Goal: Task Accomplishment & Management: Manage account settings

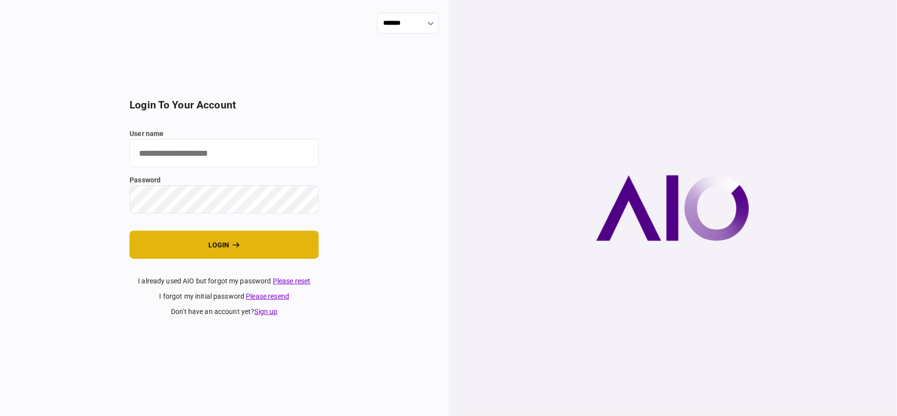
type input "**"
click at [194, 244] on button "login" at bounding box center [224, 244] width 189 height 28
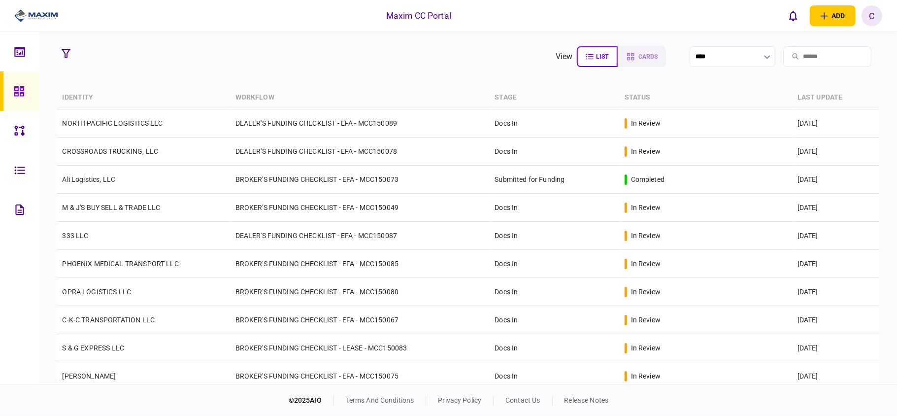
click at [190, 66] on section "view list cards ****" at bounding box center [467, 56] width 821 height 25
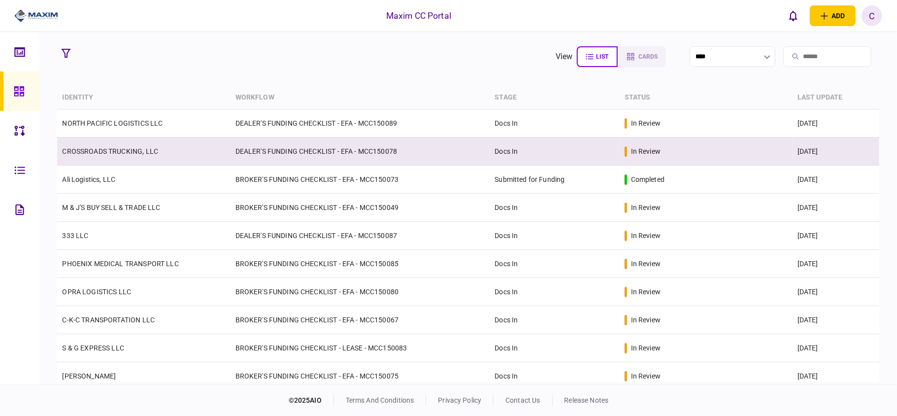
click at [142, 152] on link "CROSSROADS TRUCKING, LLC" at bounding box center [110, 151] width 96 height 8
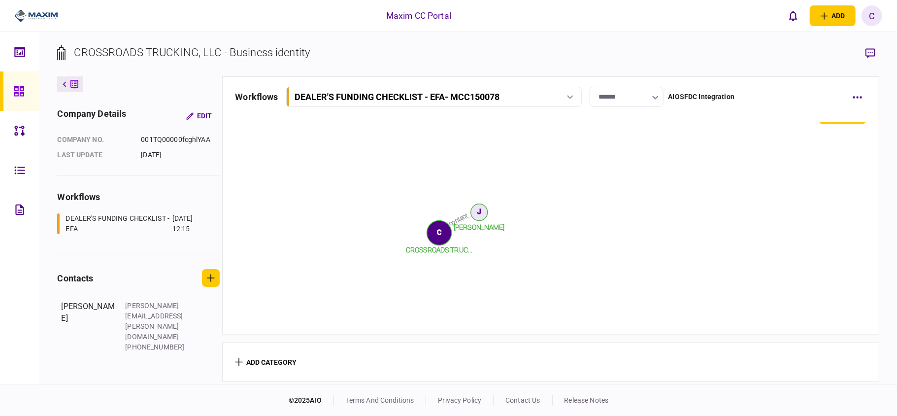
scroll to position [876, 0]
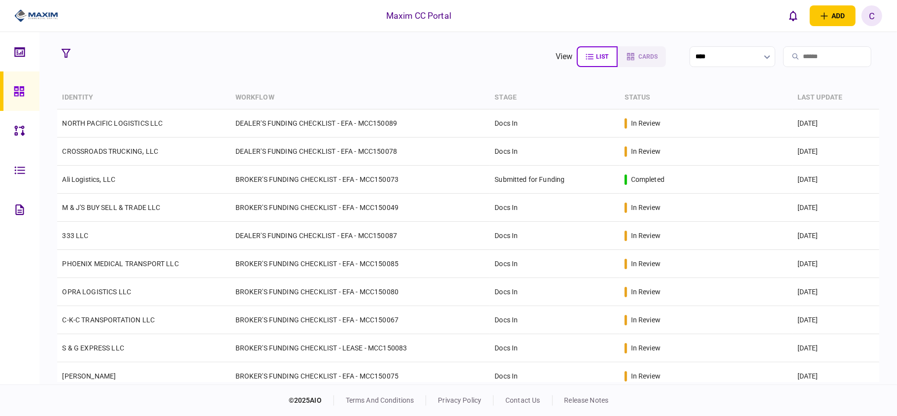
click at [236, 62] on section "view list cards ****" at bounding box center [467, 56] width 821 height 25
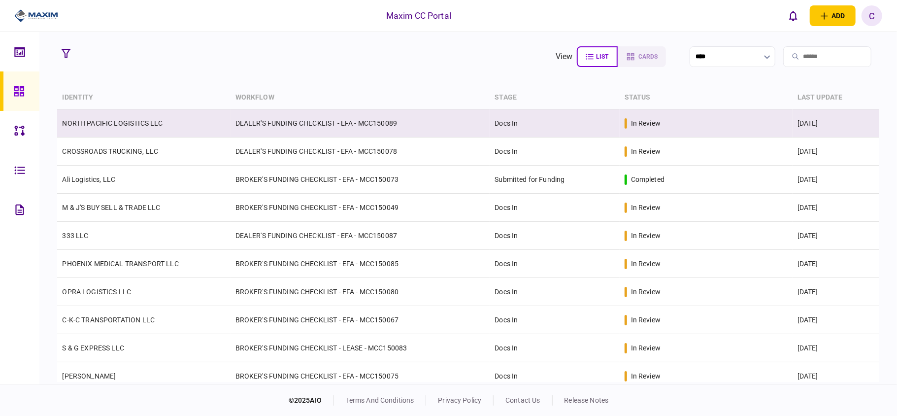
click at [446, 117] on td "DEALER'S FUNDING CHECKLIST - EFA - MCC150089" at bounding box center [360, 123] width 260 height 28
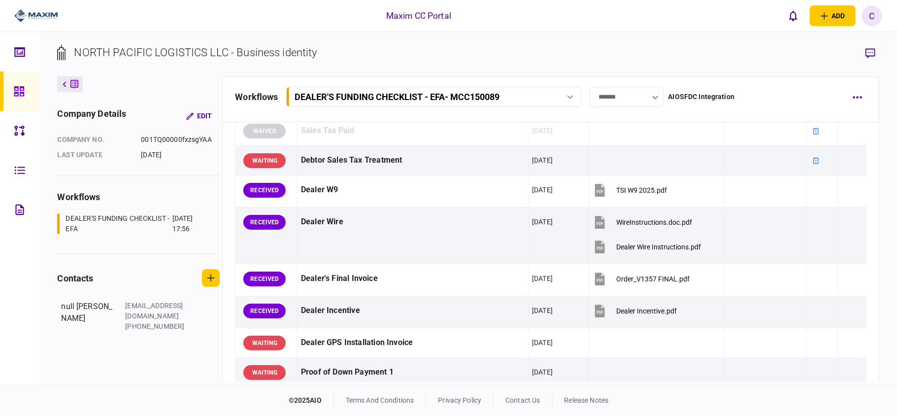
scroll to position [525, 0]
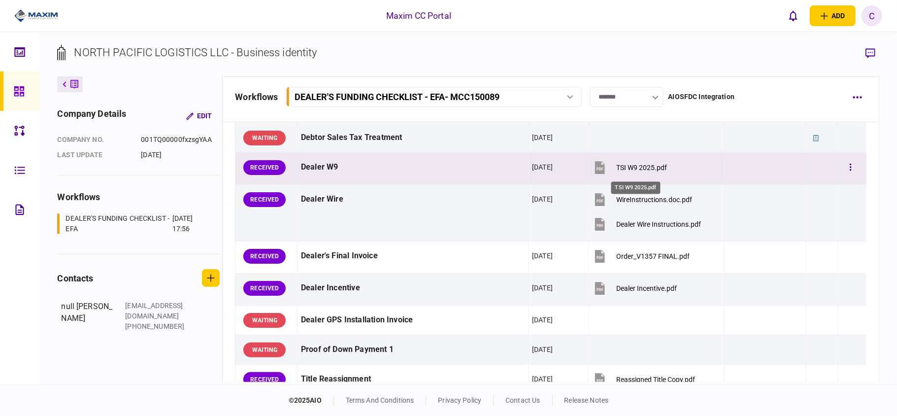
click at [625, 166] on div "TSI W9 2025.pdf" at bounding box center [641, 167] width 51 height 8
click at [844, 176] on button "button" at bounding box center [851, 168] width 18 height 18
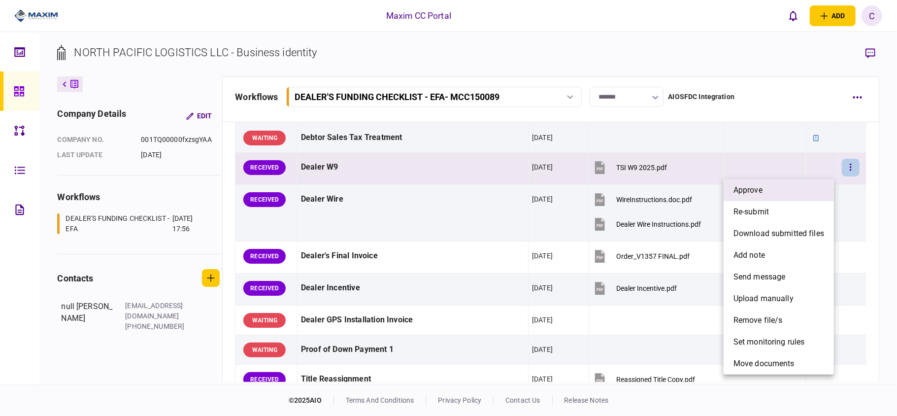
click at [765, 197] on li "approve" at bounding box center [778, 190] width 110 height 22
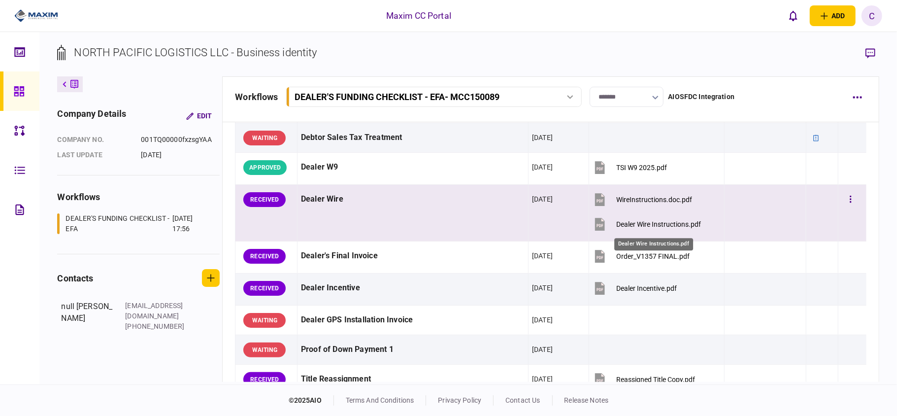
click at [618, 225] on div "Dealer Wire Instructions.pdf" at bounding box center [658, 224] width 85 height 8
click at [629, 203] on div "WireInstructions.doc.pdf" at bounding box center [654, 200] width 76 height 8
click at [849, 203] on icon "button" at bounding box center [850, 199] width 2 height 9
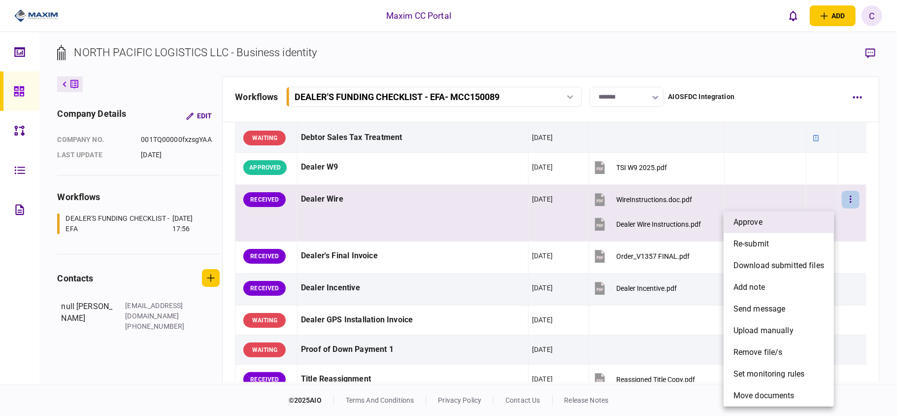
click at [768, 222] on li "approve" at bounding box center [778, 222] width 110 height 22
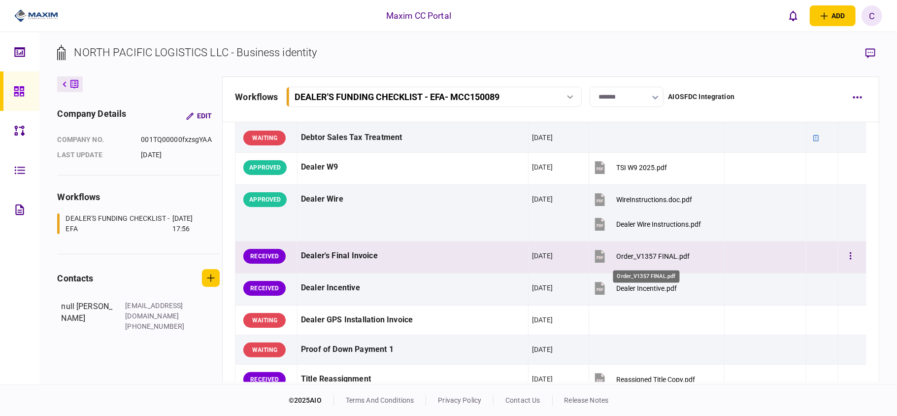
click at [635, 255] on div "Order_V1357 FINAL.pdf" at bounding box center [652, 256] width 73 height 8
click at [849, 258] on icon "button" at bounding box center [850, 255] width 2 height 9
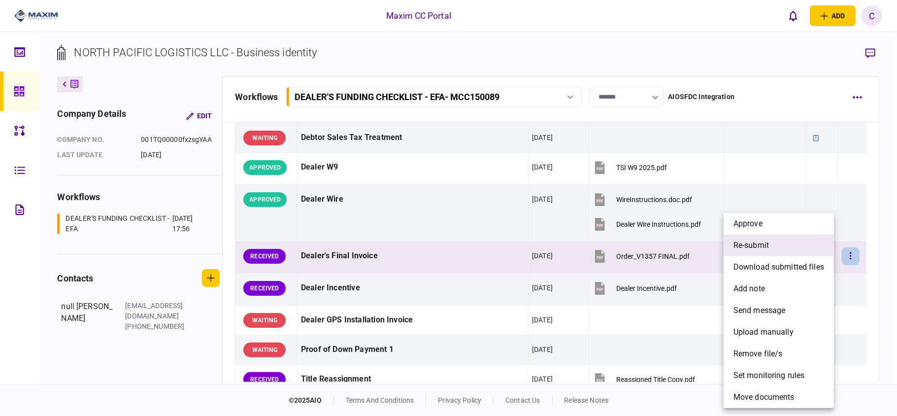
click at [763, 240] on span "re-submit" at bounding box center [750, 245] width 35 height 12
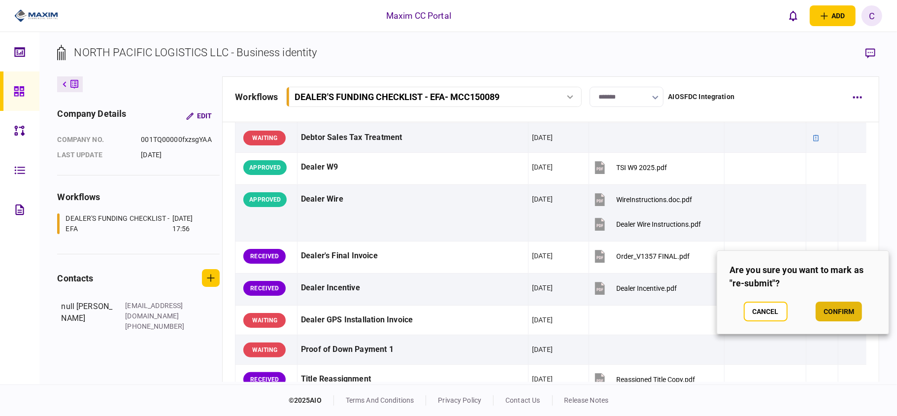
click at [838, 312] on button "confirm" at bounding box center [838, 311] width 46 height 20
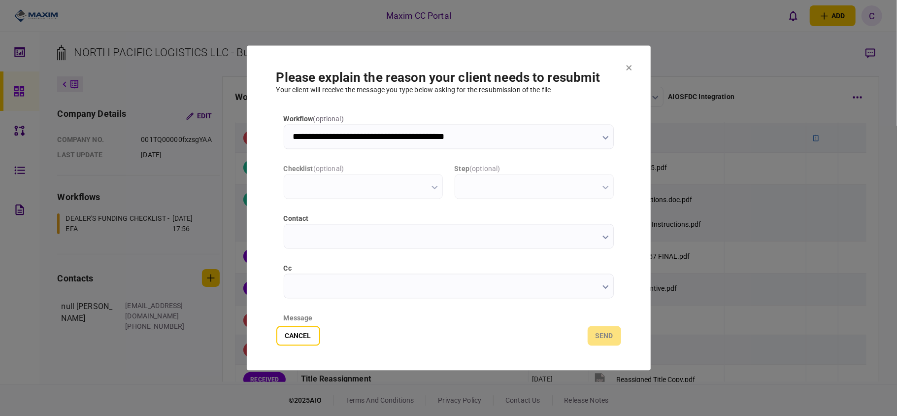
scroll to position [0, 0]
type input "**********"
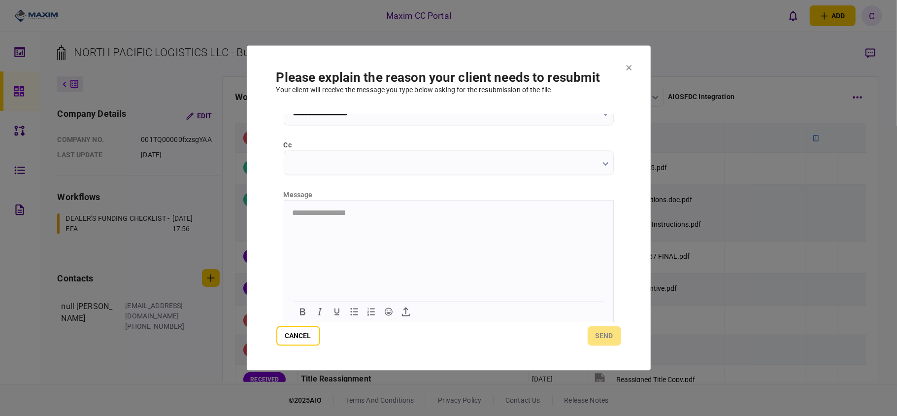
scroll to position [124, 0]
click at [600, 335] on button "send" at bounding box center [603, 336] width 33 height 20
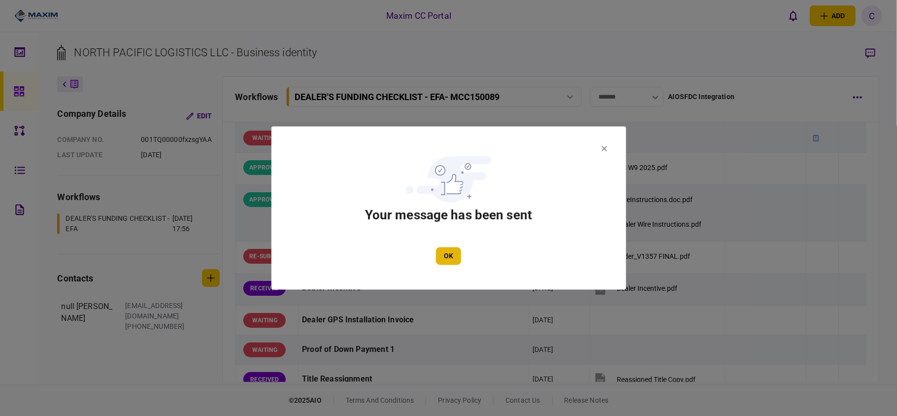
click at [454, 255] on button "OK" at bounding box center [448, 256] width 25 height 18
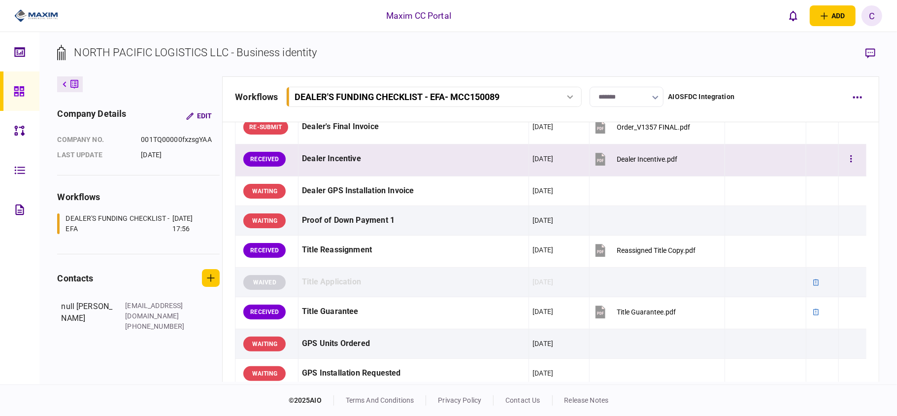
scroll to position [656, 0]
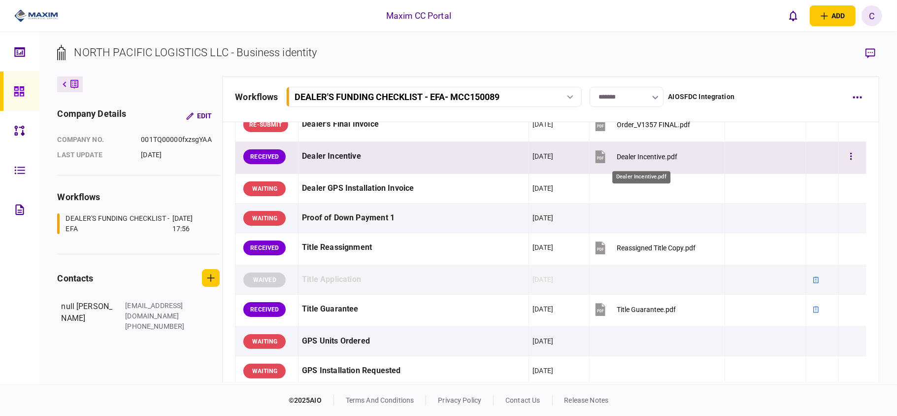
click at [623, 158] on div "Dealer Incentive.pdf" at bounding box center [647, 157] width 61 height 8
click at [846, 156] on button "button" at bounding box center [851, 157] width 18 height 18
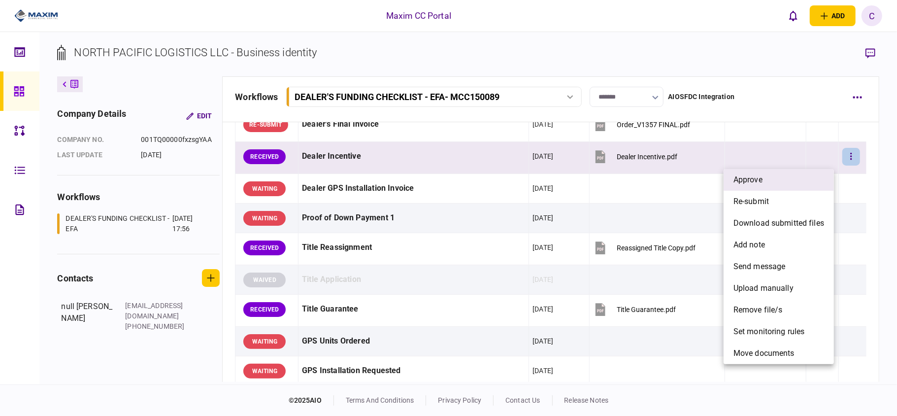
click at [808, 183] on li "approve" at bounding box center [778, 180] width 110 height 22
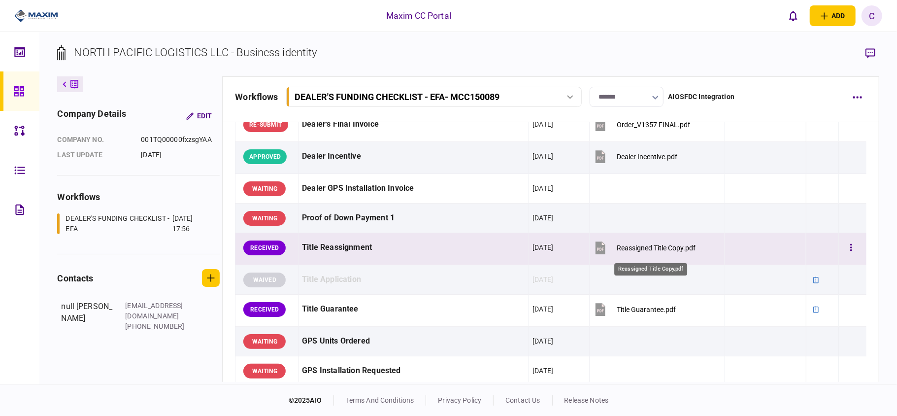
click at [656, 250] on div "Reassigned Title Copy.pdf" at bounding box center [656, 248] width 79 height 8
click at [848, 253] on button "button" at bounding box center [851, 248] width 18 height 18
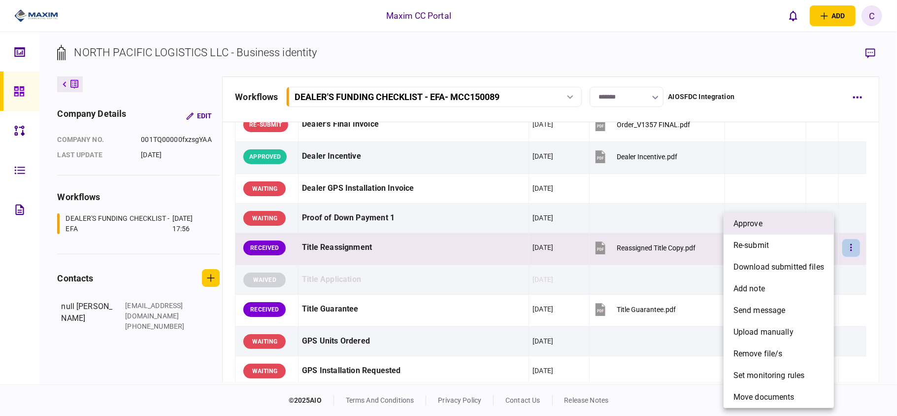
click at [767, 221] on li "approve" at bounding box center [778, 224] width 110 height 22
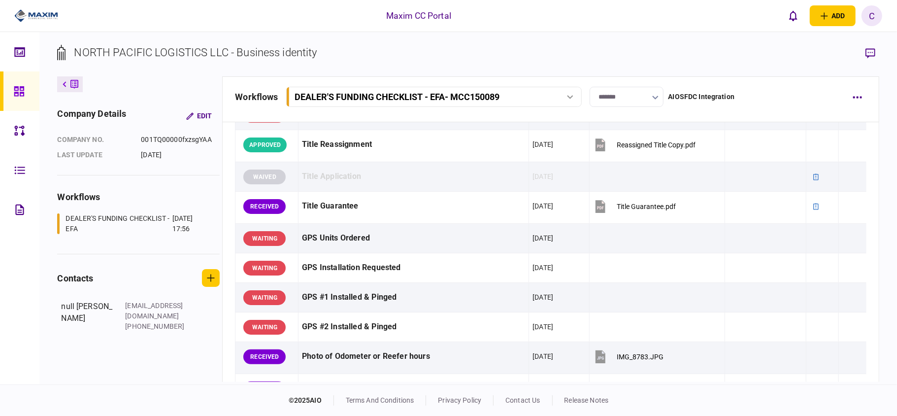
scroll to position [788, 0]
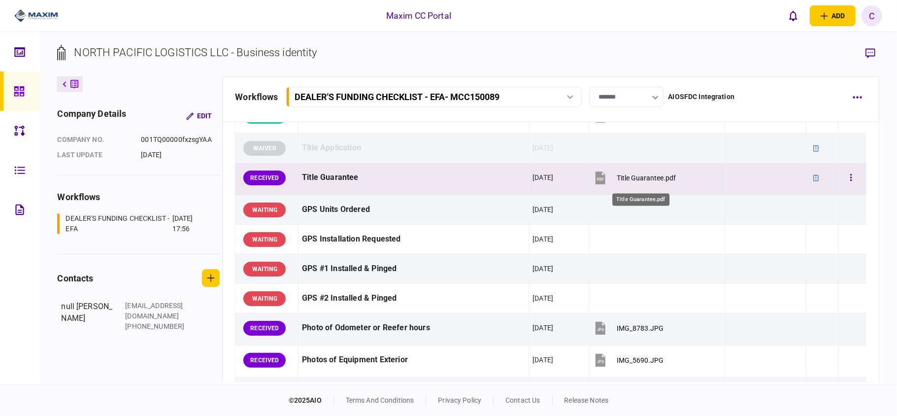
click at [656, 182] on div "Title Guarantee.pdf" at bounding box center [646, 178] width 59 height 8
click at [850, 182] on icon "button" at bounding box center [851, 177] width 2 height 9
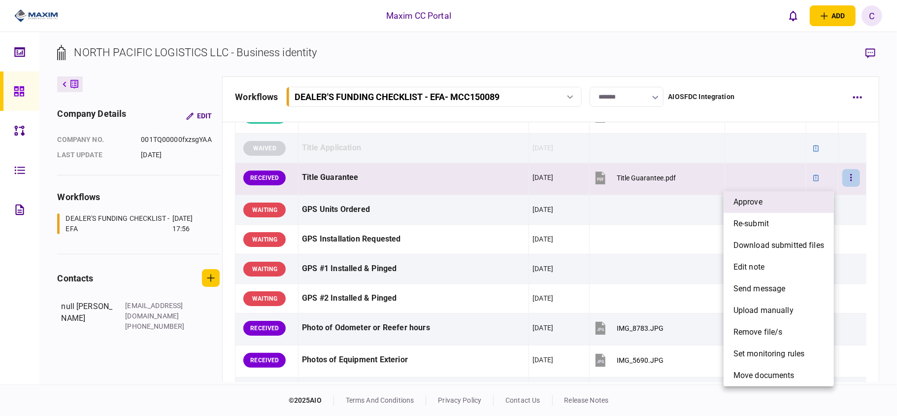
click at [777, 208] on li "approve" at bounding box center [778, 202] width 110 height 22
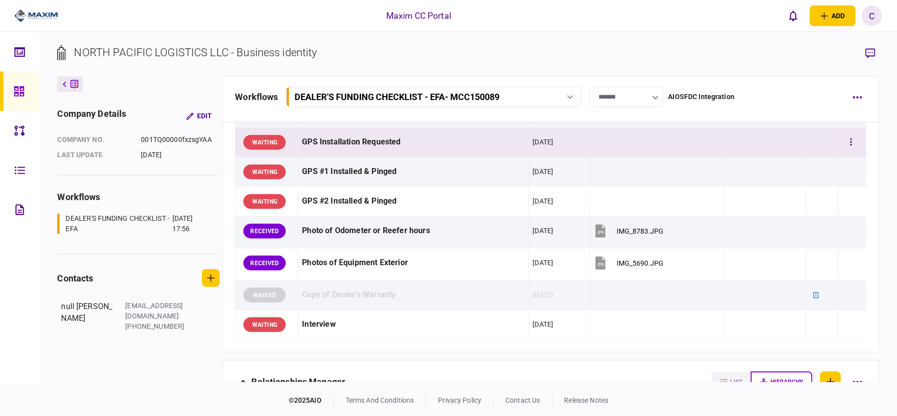
scroll to position [919, 0]
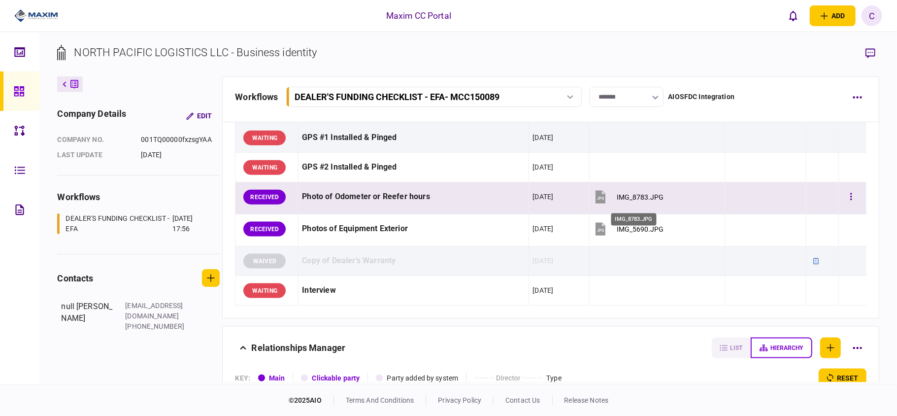
click at [636, 199] on div "IMG_8783.JPG" at bounding box center [640, 197] width 47 height 8
click at [844, 199] on button "button" at bounding box center [851, 197] width 18 height 18
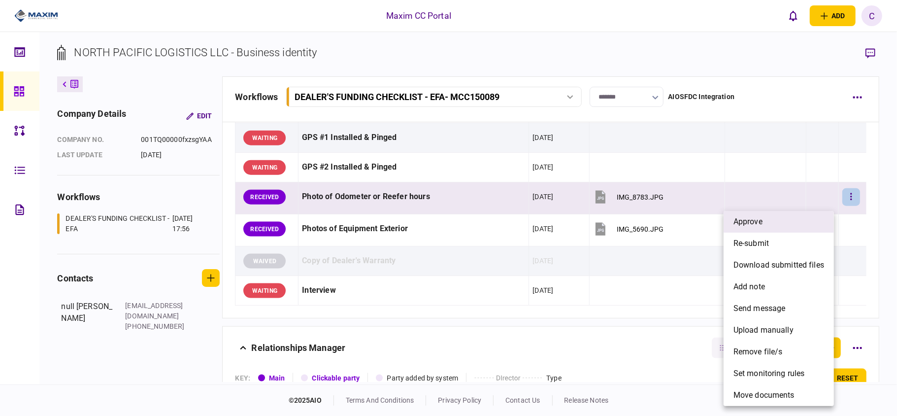
click at [786, 219] on li "approve" at bounding box center [778, 222] width 110 height 22
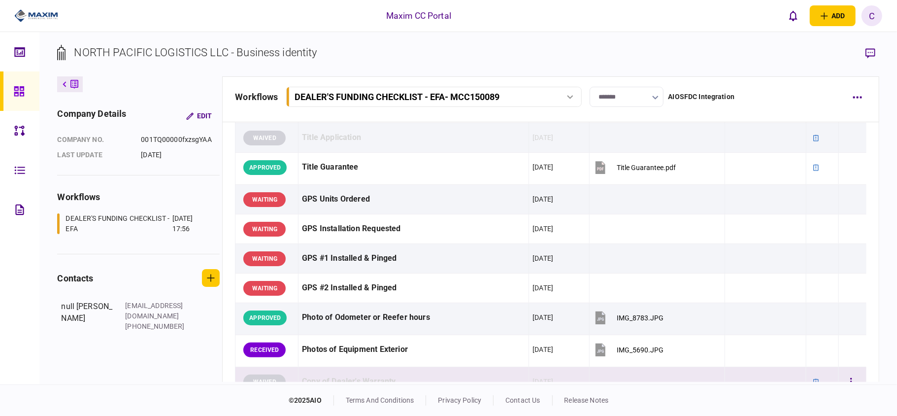
scroll to position [788, 0]
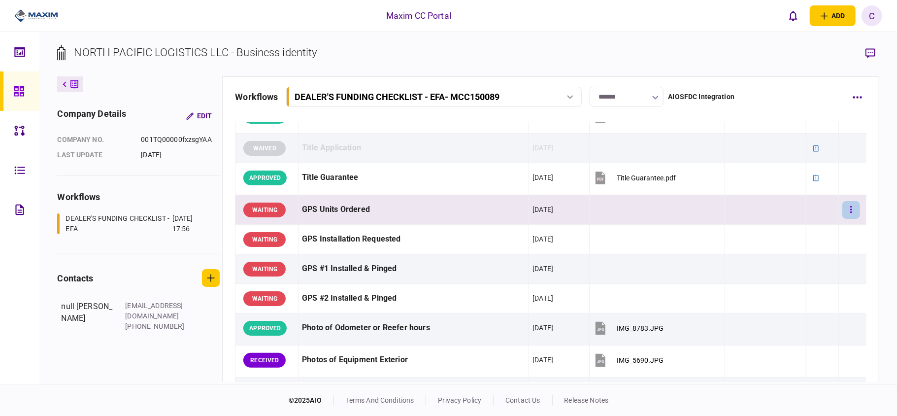
click at [846, 215] on button "button" at bounding box center [851, 210] width 18 height 18
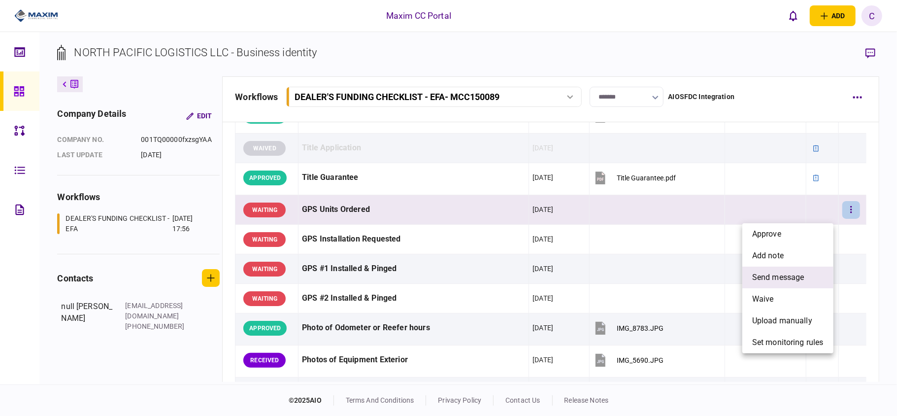
click at [771, 278] on span "send message" at bounding box center [778, 277] width 52 height 12
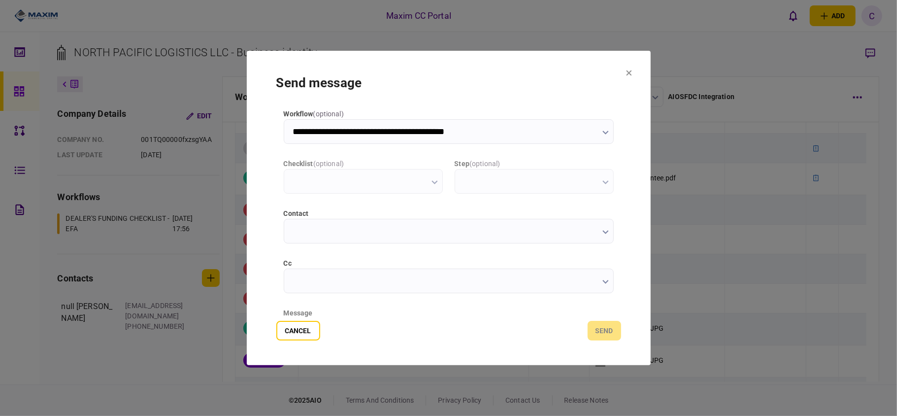
scroll to position [0, 0]
type input "**********"
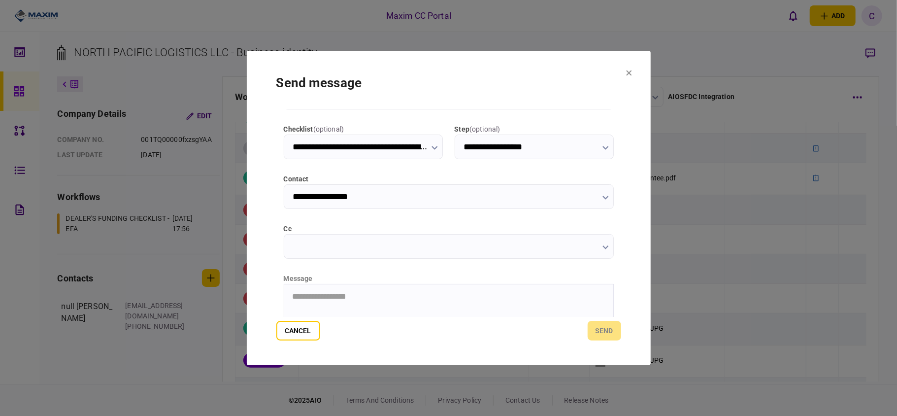
scroll to position [124, 0]
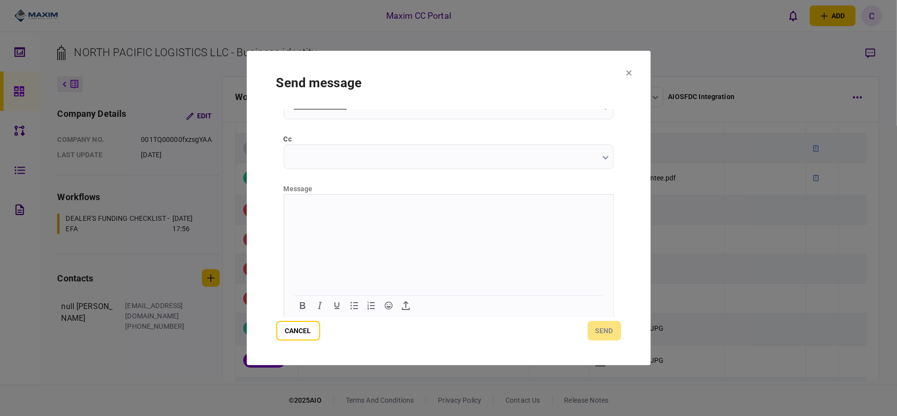
click at [340, 198] on html at bounding box center [448, 206] width 329 height 24
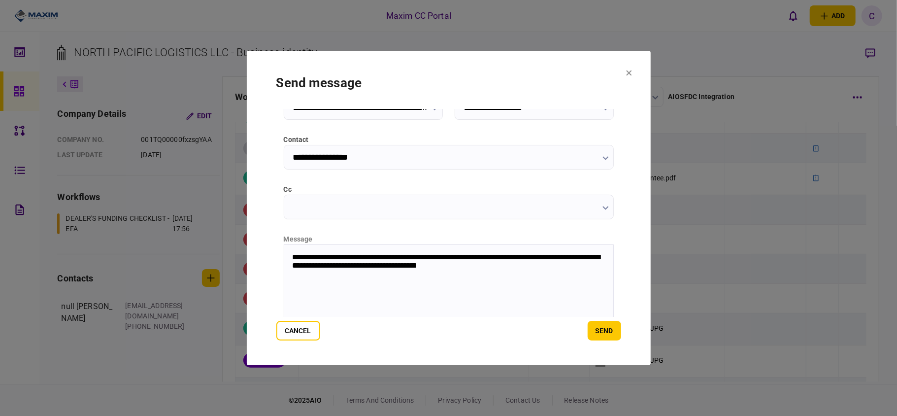
scroll to position [0, 0]
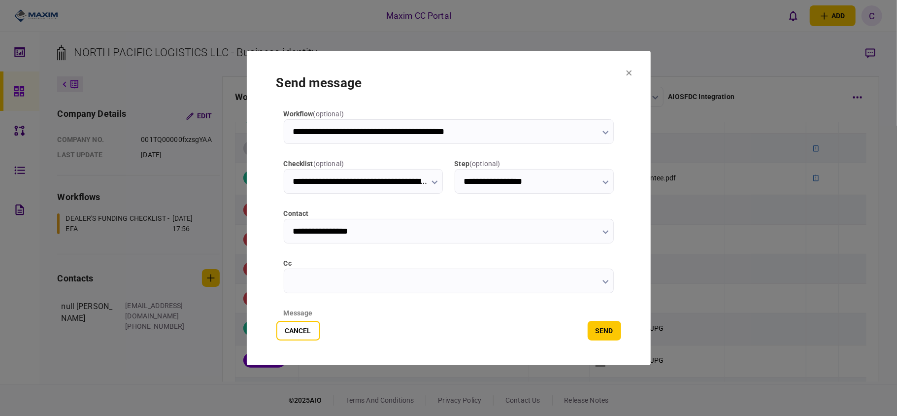
click at [310, 233] on input "**********" at bounding box center [449, 231] width 330 height 25
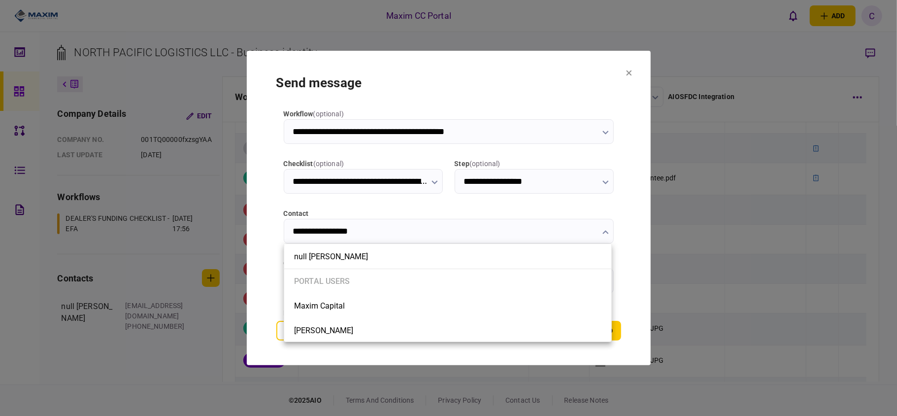
click at [310, 233] on div at bounding box center [448, 208] width 897 height 416
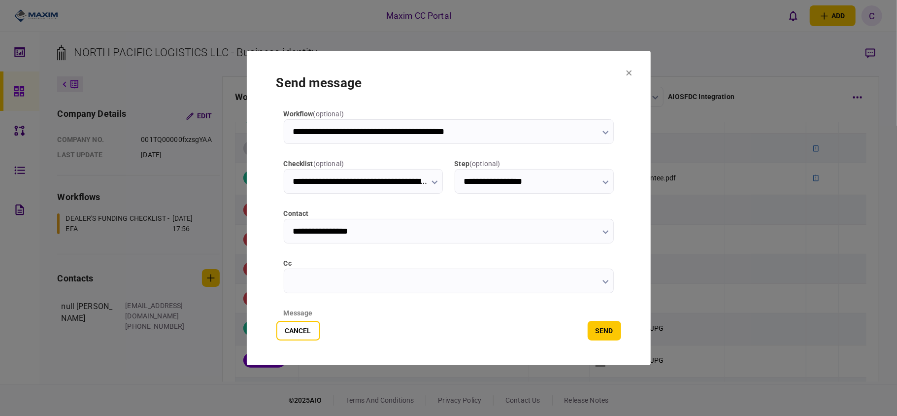
click at [309, 231] on input "**********" at bounding box center [449, 231] width 330 height 25
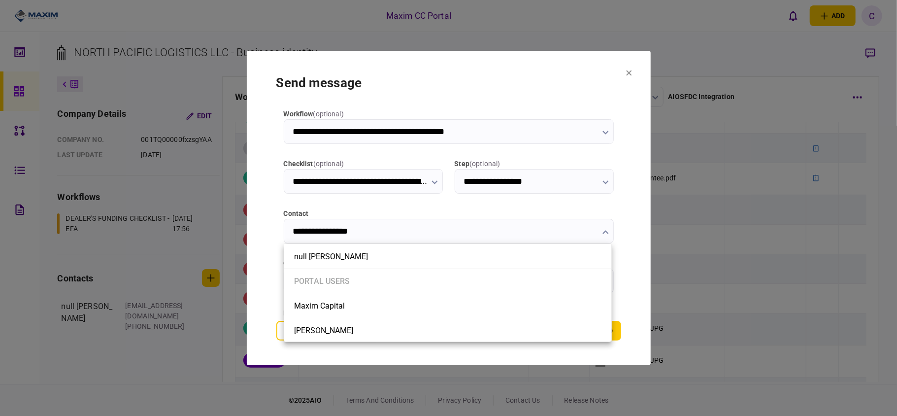
click at [309, 231] on div at bounding box center [448, 208] width 897 height 416
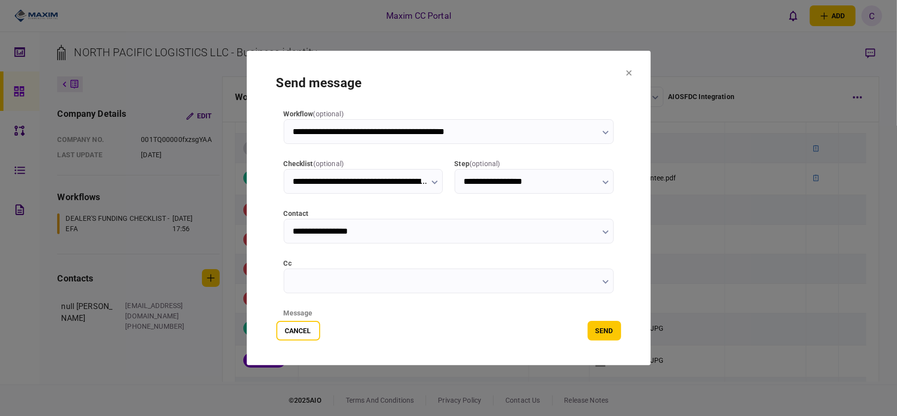
click at [309, 231] on input "**********" at bounding box center [449, 231] width 330 height 25
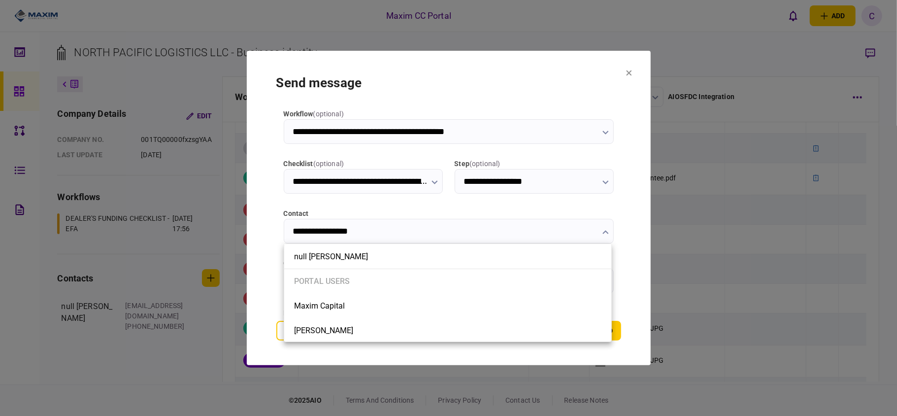
click at [309, 231] on div at bounding box center [448, 208] width 897 height 416
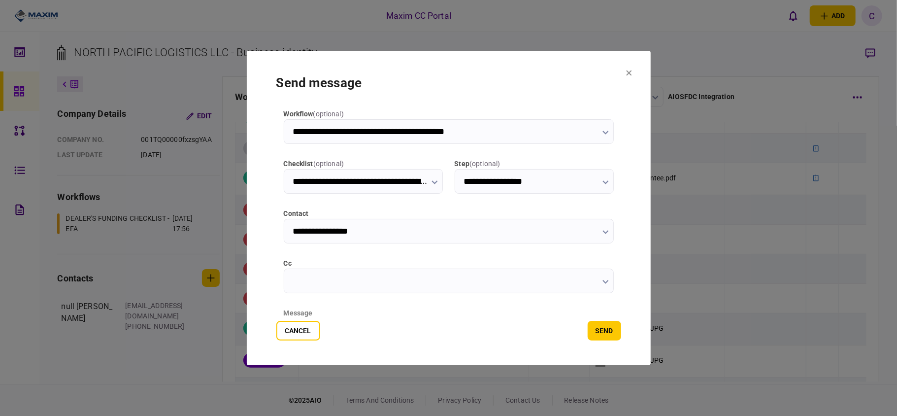
click at [297, 229] on input "**********" at bounding box center [449, 231] width 330 height 25
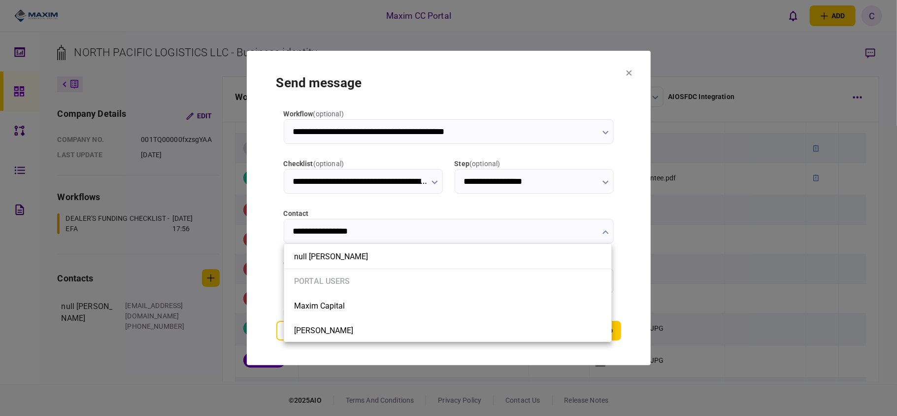
click at [297, 229] on div at bounding box center [448, 208] width 897 height 416
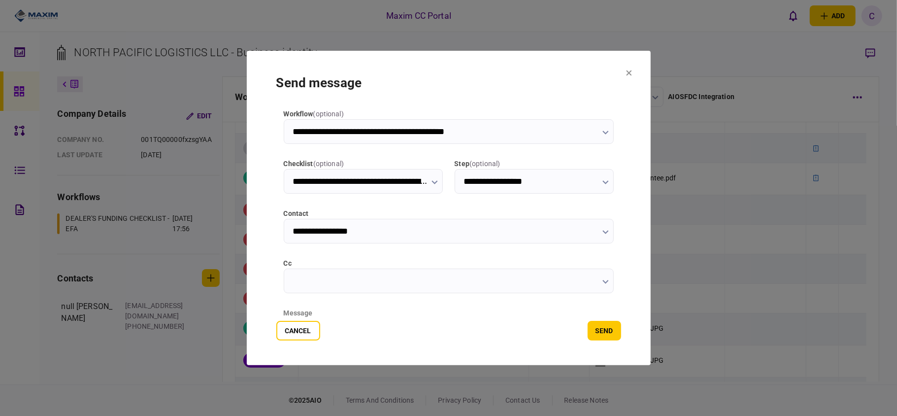
click at [297, 229] on div at bounding box center [448, 208] width 897 height 416
click at [367, 232] on input "**********" at bounding box center [449, 231] width 330 height 25
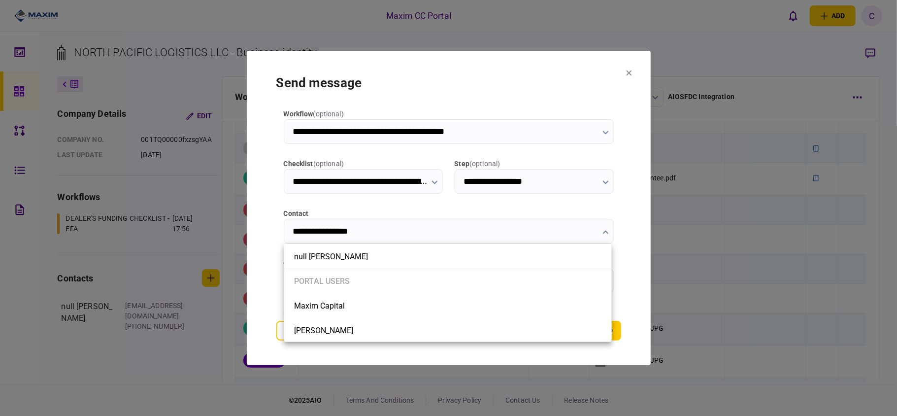
click at [365, 232] on div at bounding box center [448, 208] width 897 height 416
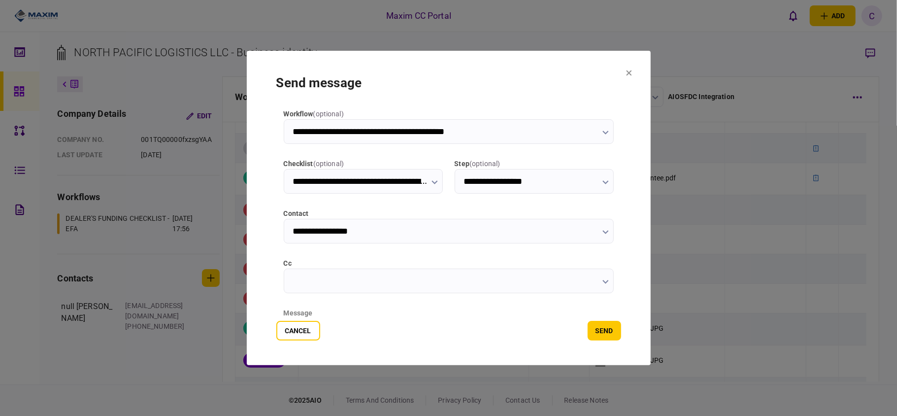
click at [602, 231] on icon "button" at bounding box center [605, 232] width 6 height 4
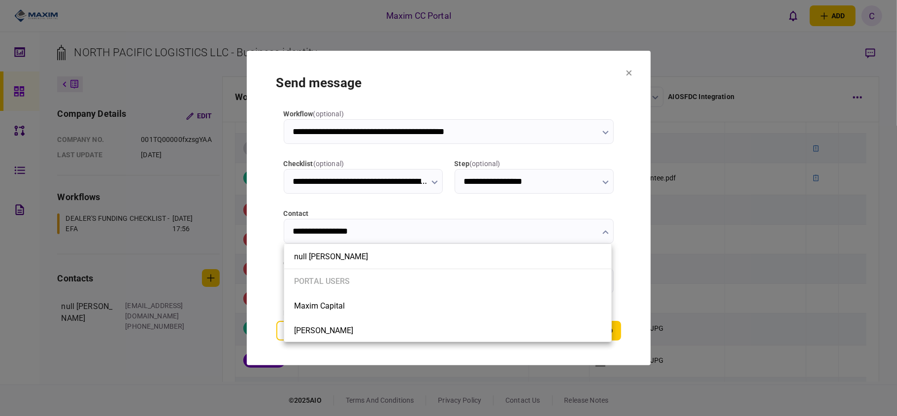
click at [602, 231] on div at bounding box center [448, 208] width 897 height 416
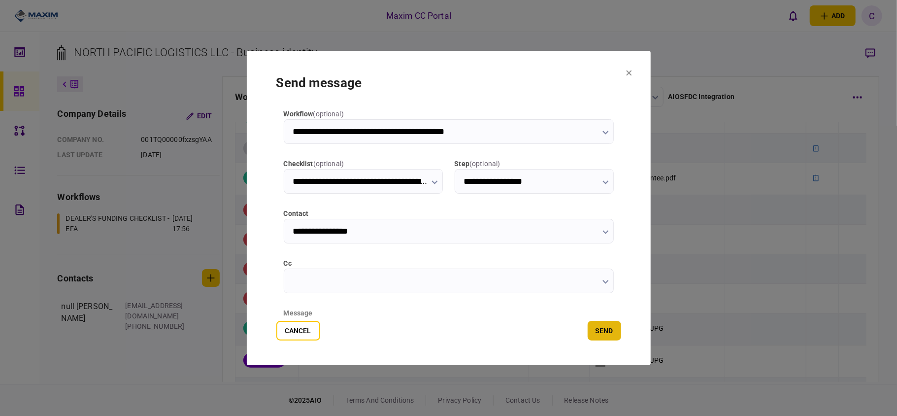
click at [608, 327] on button "send" at bounding box center [603, 331] width 33 height 20
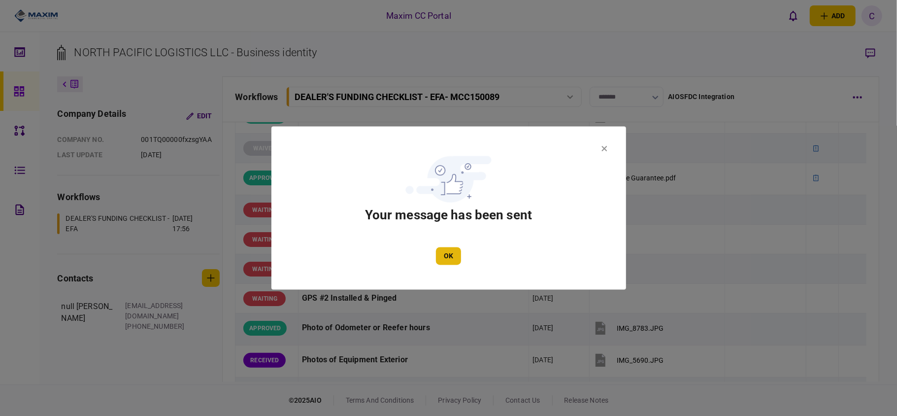
click at [448, 262] on button "OK" at bounding box center [448, 256] width 25 height 18
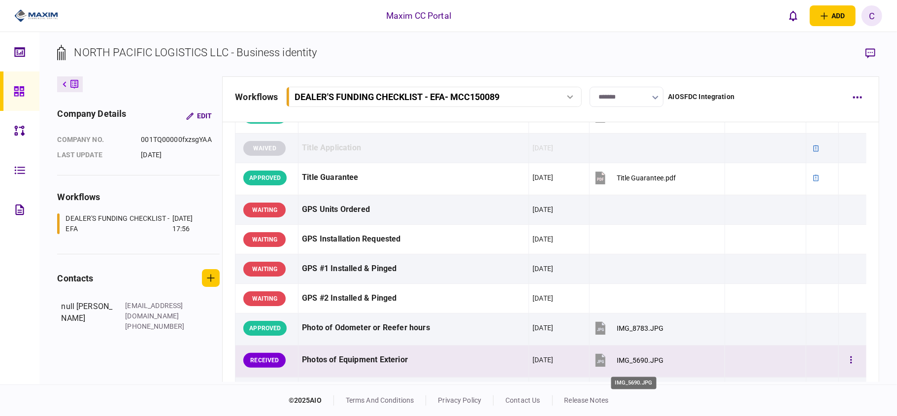
click at [630, 361] on div "IMG_5690.JPG" at bounding box center [640, 360] width 47 height 8
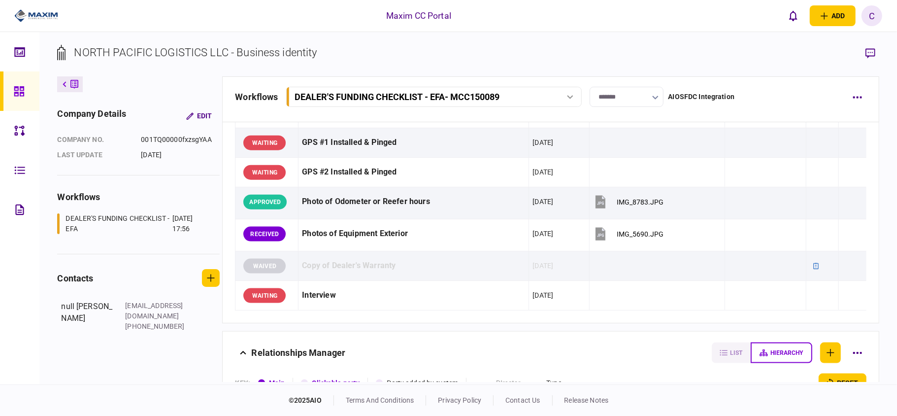
scroll to position [919, 0]
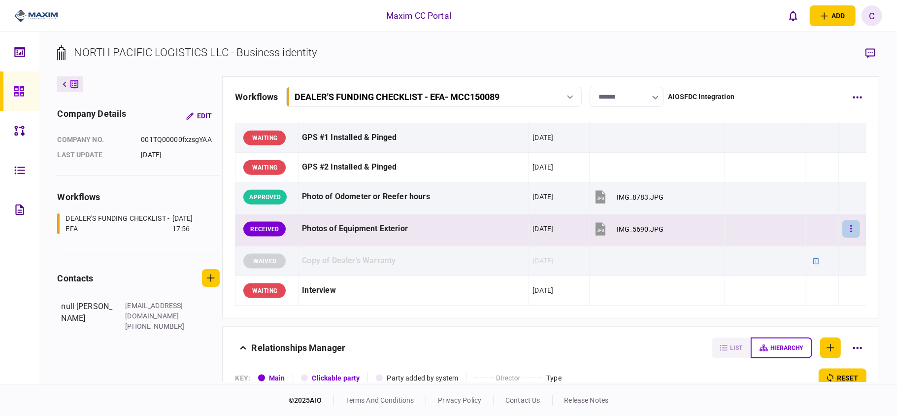
click at [844, 230] on button "button" at bounding box center [851, 229] width 18 height 18
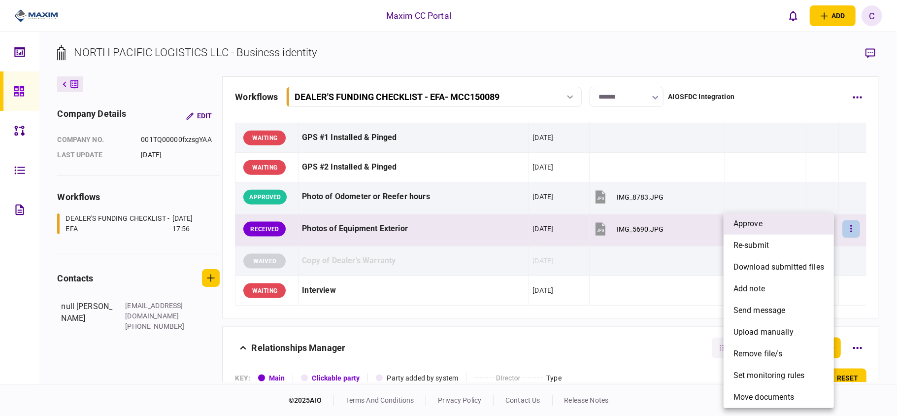
click at [754, 228] on span "approve" at bounding box center [747, 224] width 29 height 12
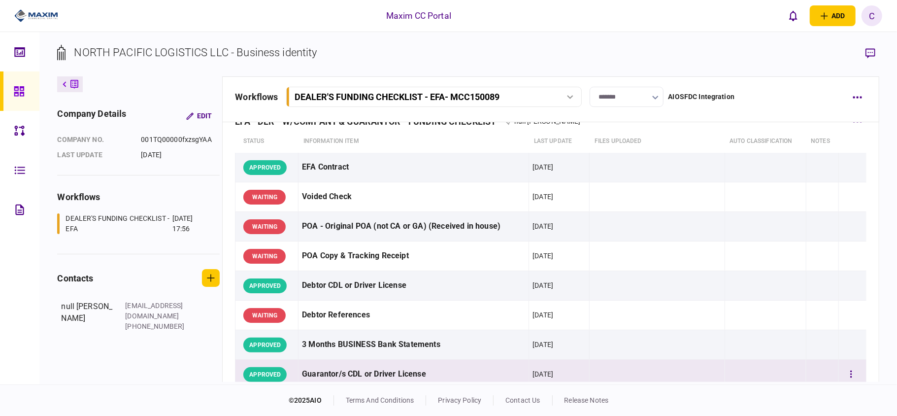
scroll to position [0, 0]
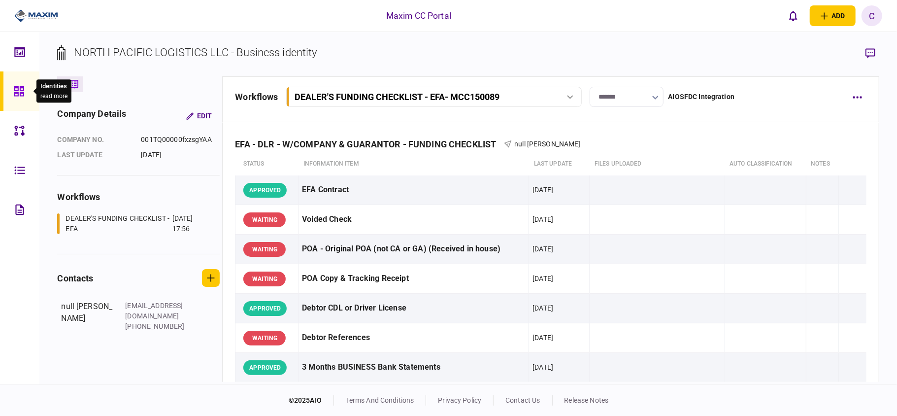
click at [16, 93] on icon at bounding box center [19, 91] width 10 height 10
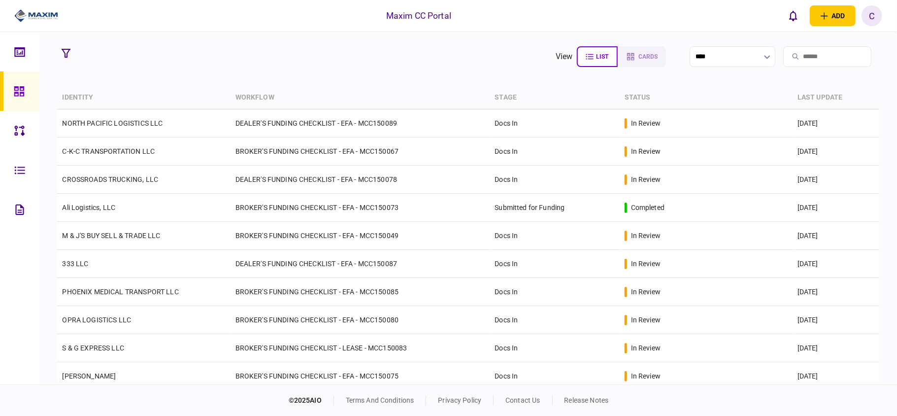
click at [334, 53] on section "view list cards ****" at bounding box center [467, 56] width 821 height 25
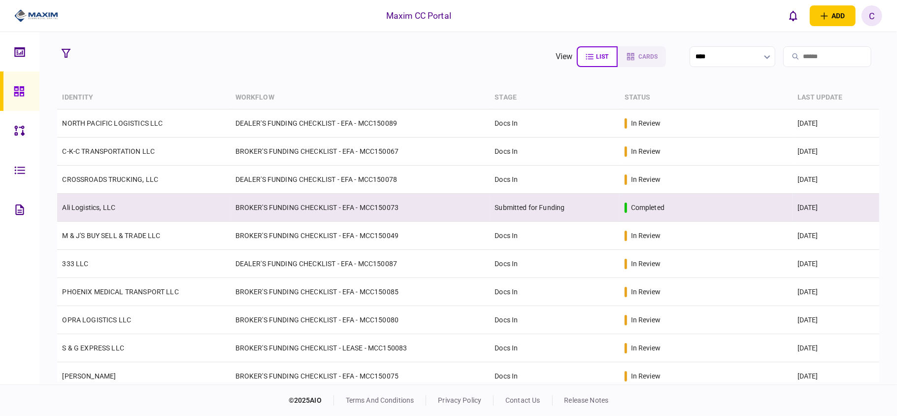
click at [265, 208] on td "BROKER'S FUNDING CHECKLIST - EFA - MCC150073" at bounding box center [360, 208] width 260 height 28
click at [411, 205] on td "BROKER'S FUNDING CHECKLIST - EFA - MCC150073" at bounding box center [360, 208] width 260 height 28
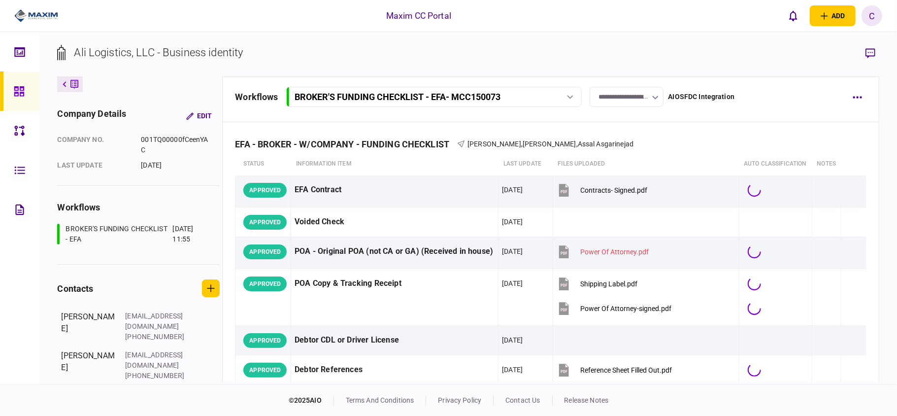
click at [654, 98] on icon "button" at bounding box center [655, 98] width 6 height 4
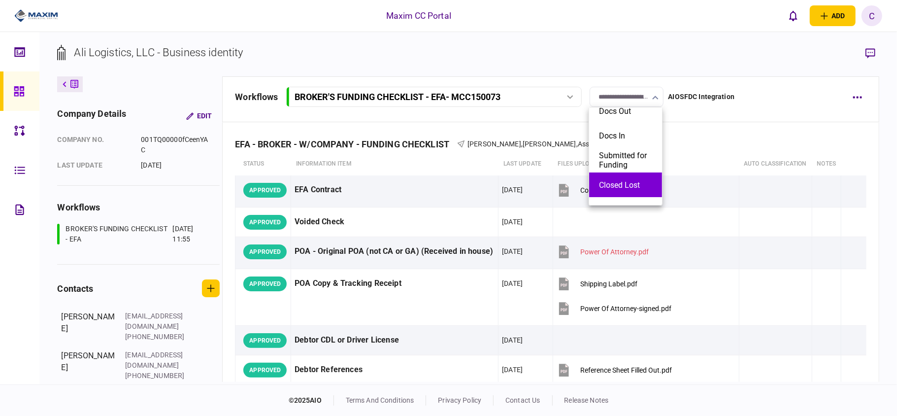
scroll to position [50, 0]
click at [611, 190] on button "Closed Won" at bounding box center [625, 192] width 53 height 9
type input "**********"
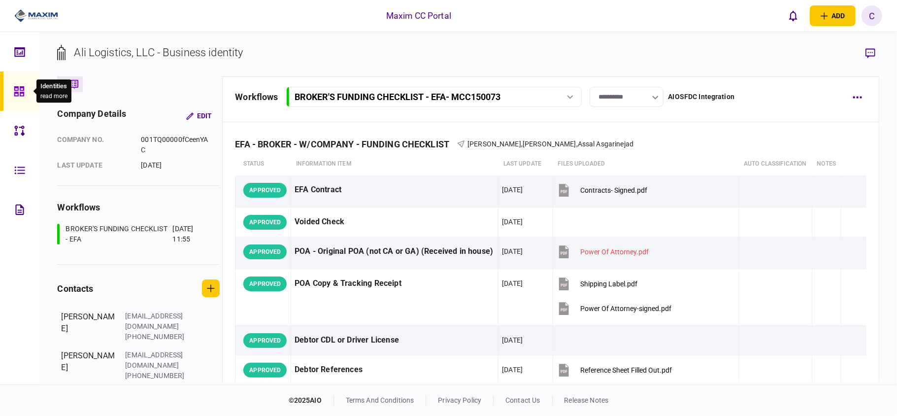
click at [20, 91] on icon at bounding box center [19, 91] width 11 height 11
